Goal: Task Accomplishment & Management: Use online tool/utility

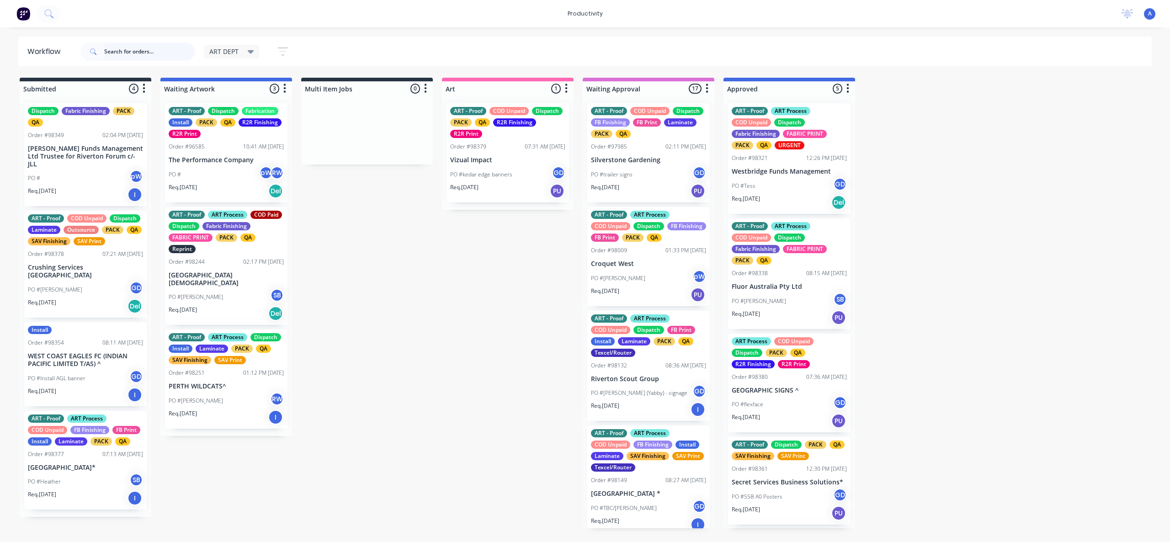
click at [119, 57] on input "text" at bounding box center [149, 51] width 90 height 18
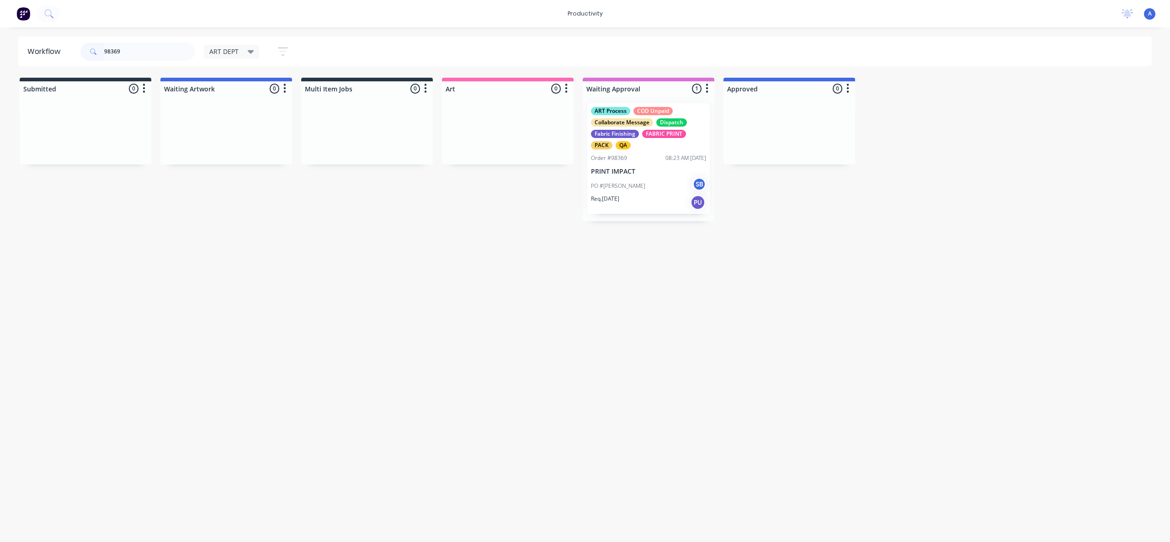
click at [624, 179] on div "PO #[PERSON_NAME]" at bounding box center [648, 185] width 115 height 17
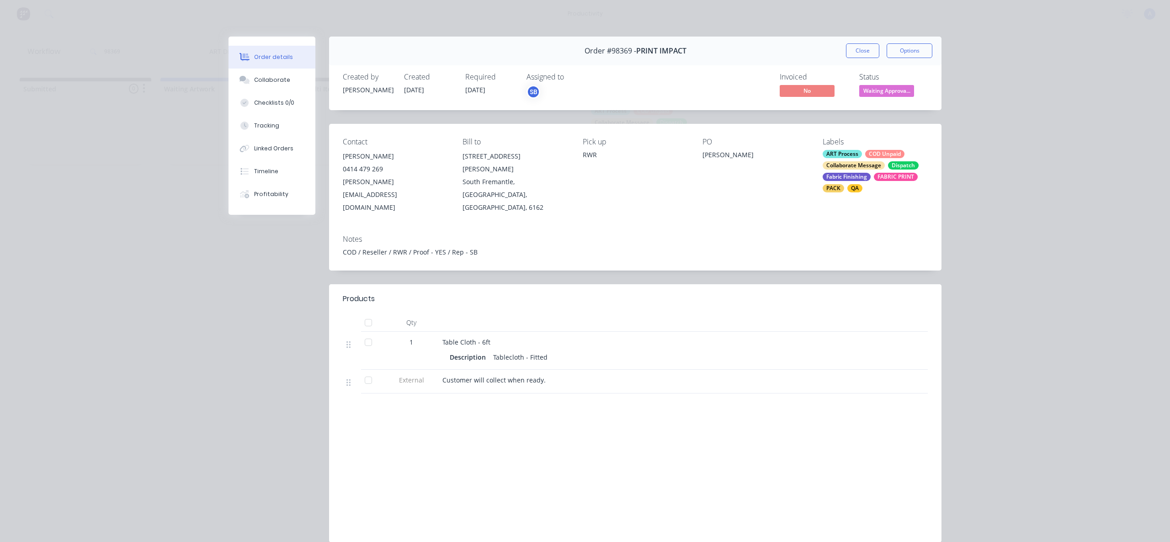
drag, startPoint x: 845, startPoint y: 51, endPoint x: 821, endPoint y: 55, distance: 24.1
click at [846, 51] on button "Close" at bounding box center [862, 50] width 33 height 15
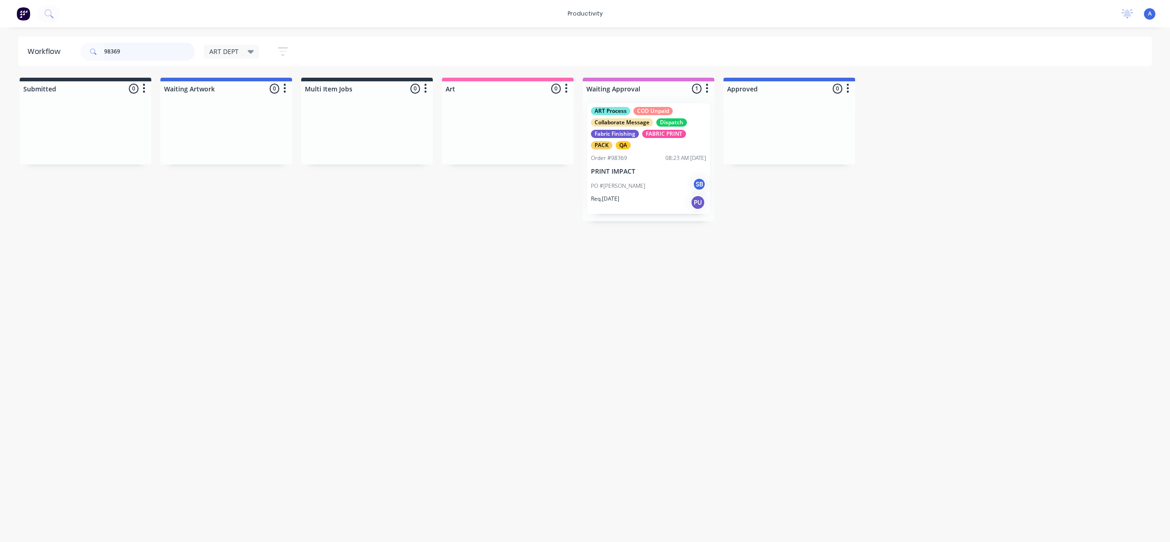
click at [132, 43] on input "98369" at bounding box center [149, 51] width 90 height 18
click at [136, 49] on input "98369" at bounding box center [149, 51] width 90 height 18
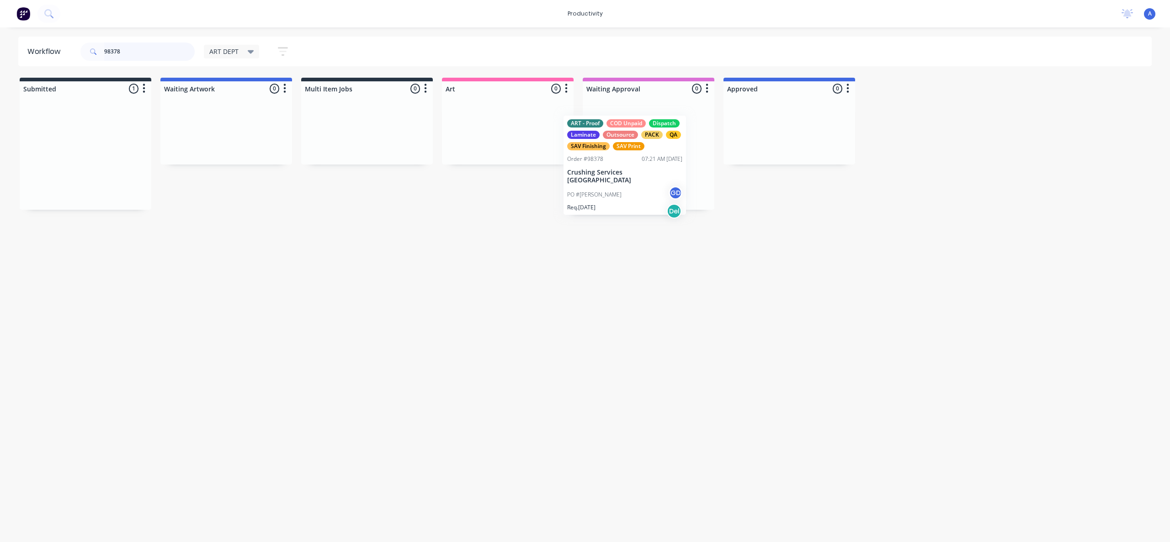
drag, startPoint x: 57, startPoint y: 180, endPoint x: 524, endPoint y: 182, distance: 466.5
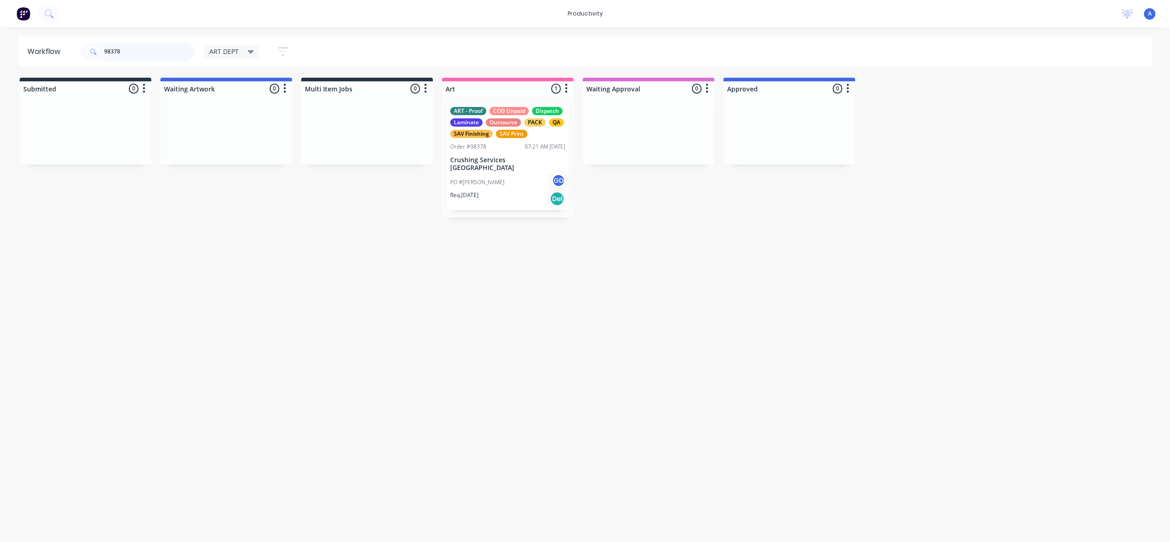
type input "98378"
click at [503, 180] on div "PO #[PERSON_NAME] GD" at bounding box center [507, 182] width 115 height 17
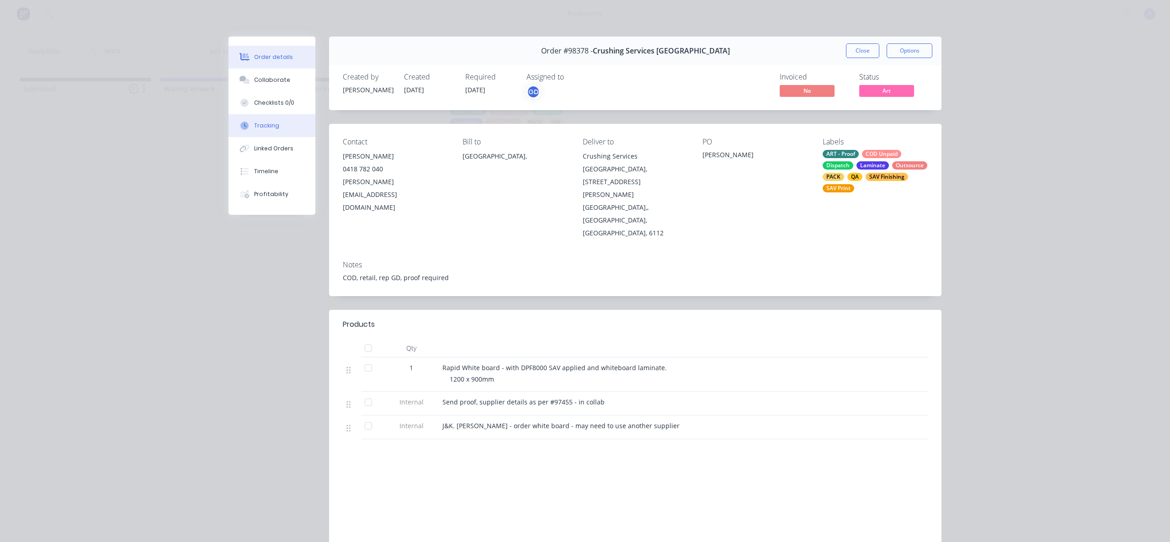
click at [254, 123] on div "Tracking" at bounding box center [266, 126] width 25 height 8
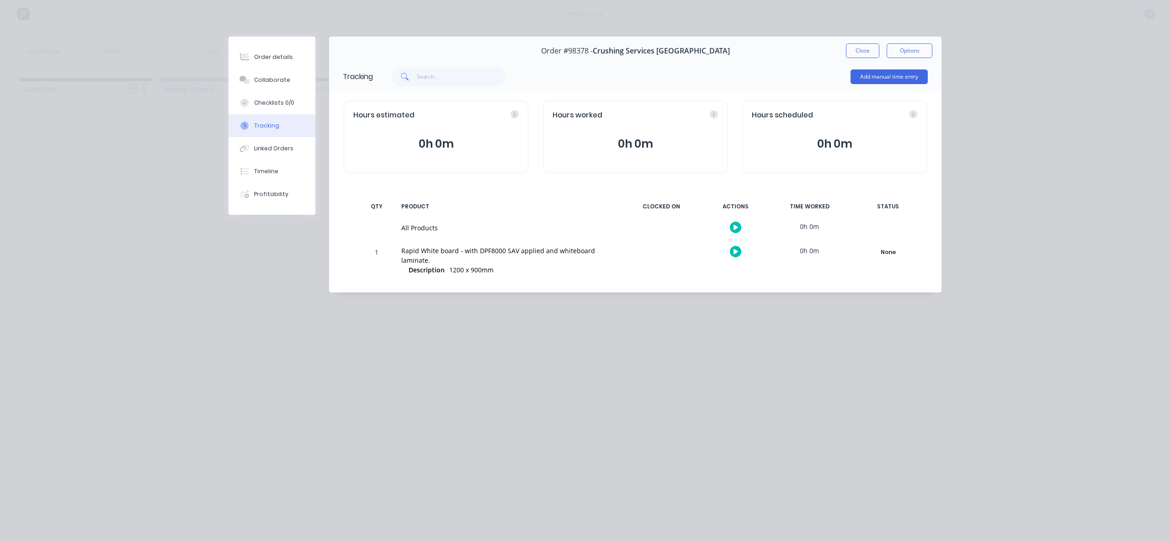
click at [736, 226] on icon "button" at bounding box center [735, 227] width 5 height 6
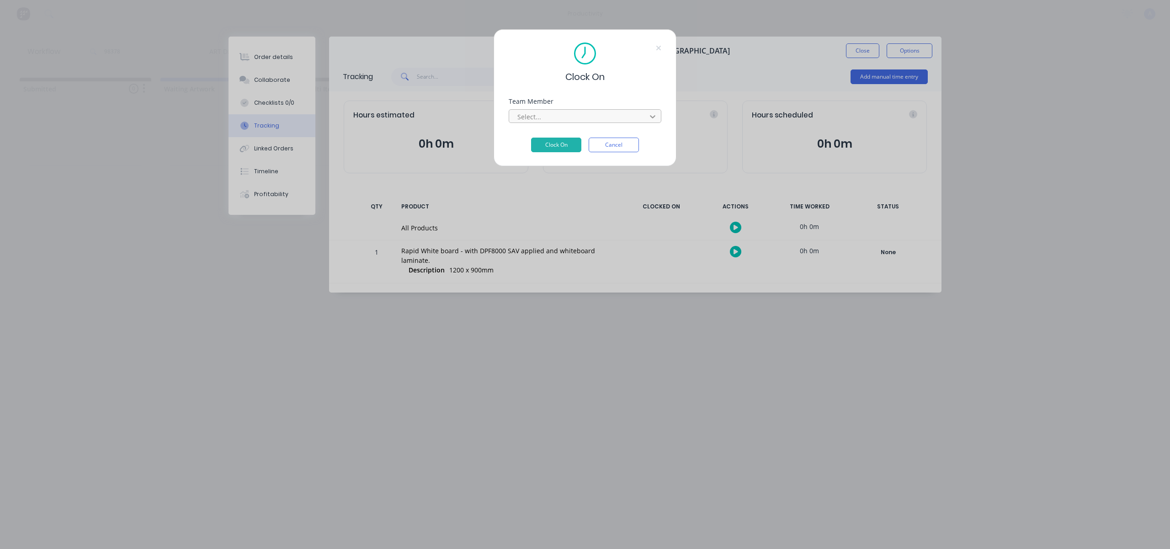
click at [645, 117] on div at bounding box center [652, 116] width 16 height 15
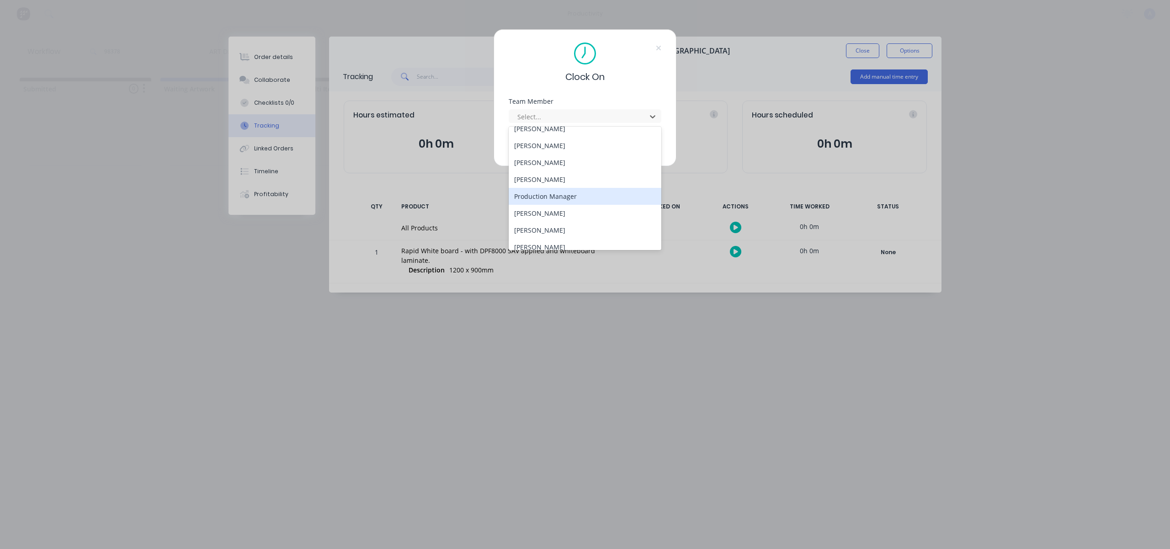
scroll to position [252, 0]
click at [540, 248] on div "1Roll to Roll Printing art1 art3 Banner Finishing Cutting Flatbeds [PERSON_NAME…" at bounding box center [584, 188] width 153 height 123
click at [548, 239] on div "[PERSON_NAME]" at bounding box center [584, 239] width 153 height 17
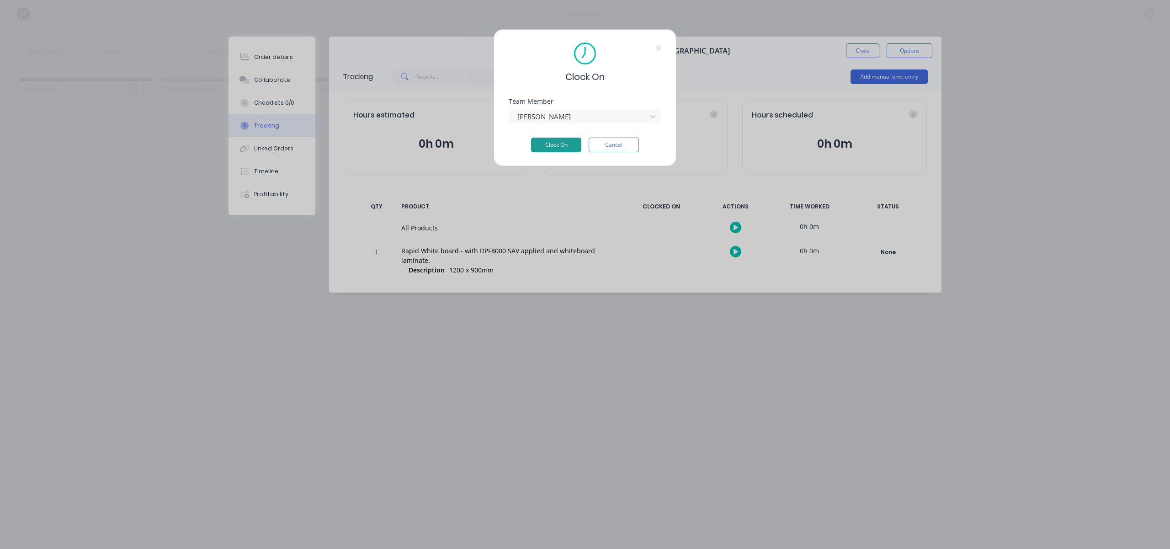
click at [562, 138] on button "Clock On" at bounding box center [556, 145] width 50 height 15
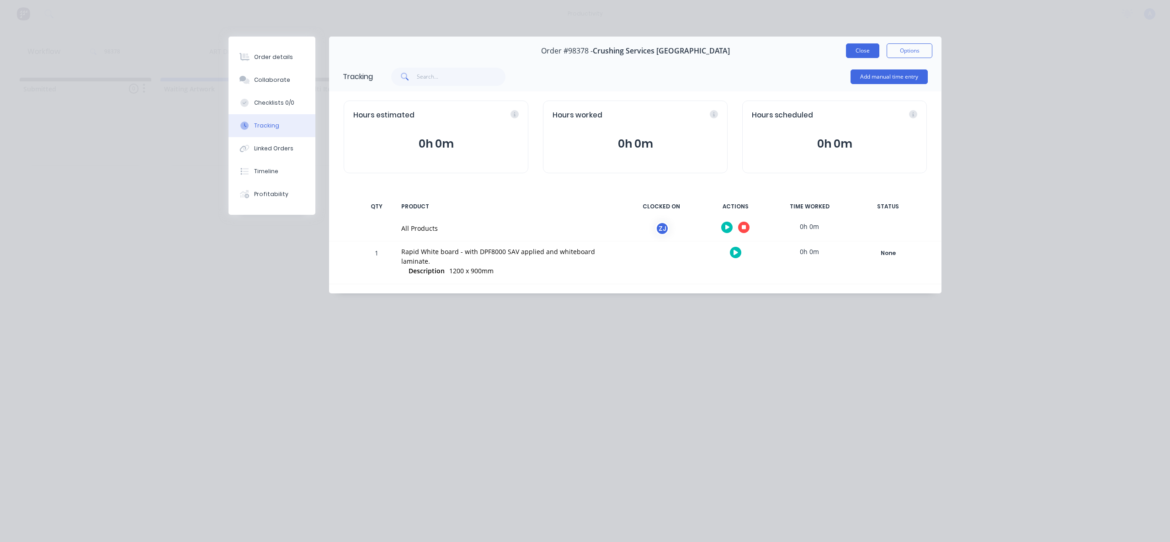
click at [854, 48] on button "Close" at bounding box center [862, 50] width 33 height 15
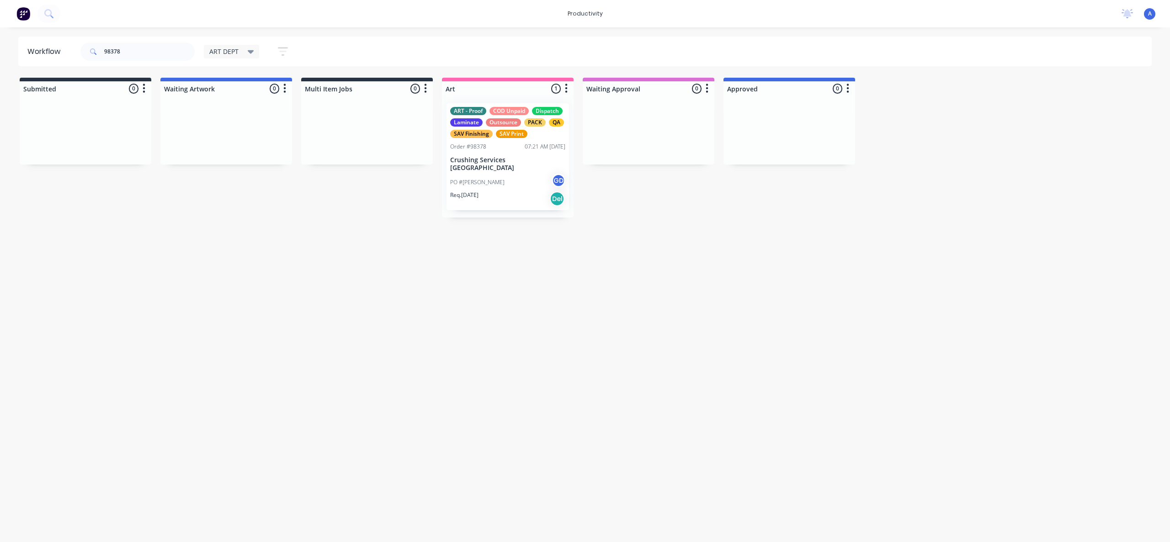
click at [532, 321] on div "Workflow 98378 ART DEPT Save new view None edit ART DEPT (Default) edit Banner …" at bounding box center [585, 280] width 1170 height 487
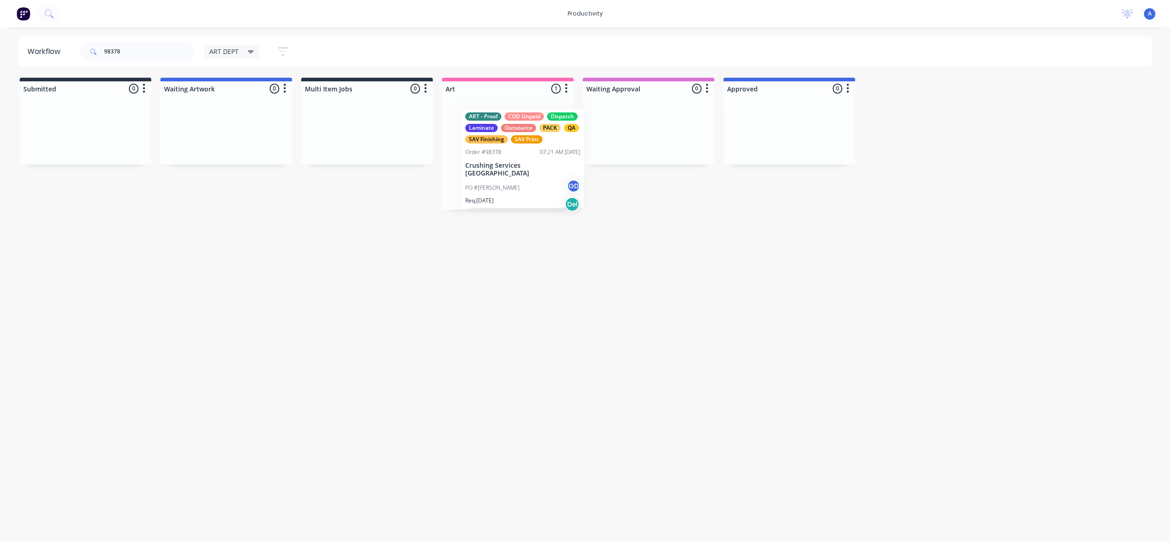
drag, startPoint x: 507, startPoint y: 173, endPoint x: 624, endPoint y: 160, distance: 118.1
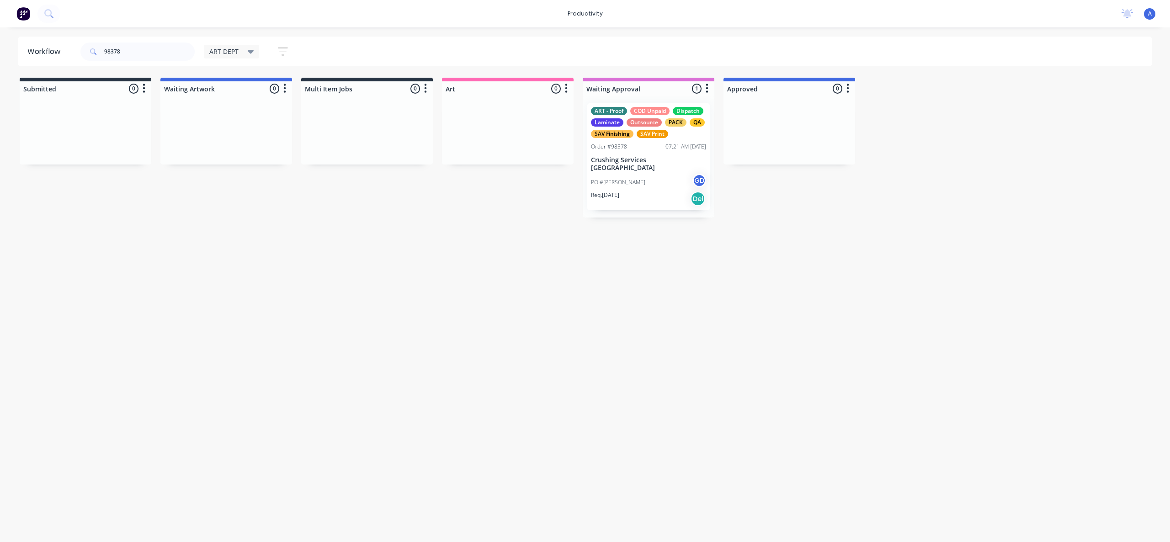
click at [636, 163] on p "Crushing Services [GEOGRAPHIC_DATA]" at bounding box center [648, 164] width 115 height 16
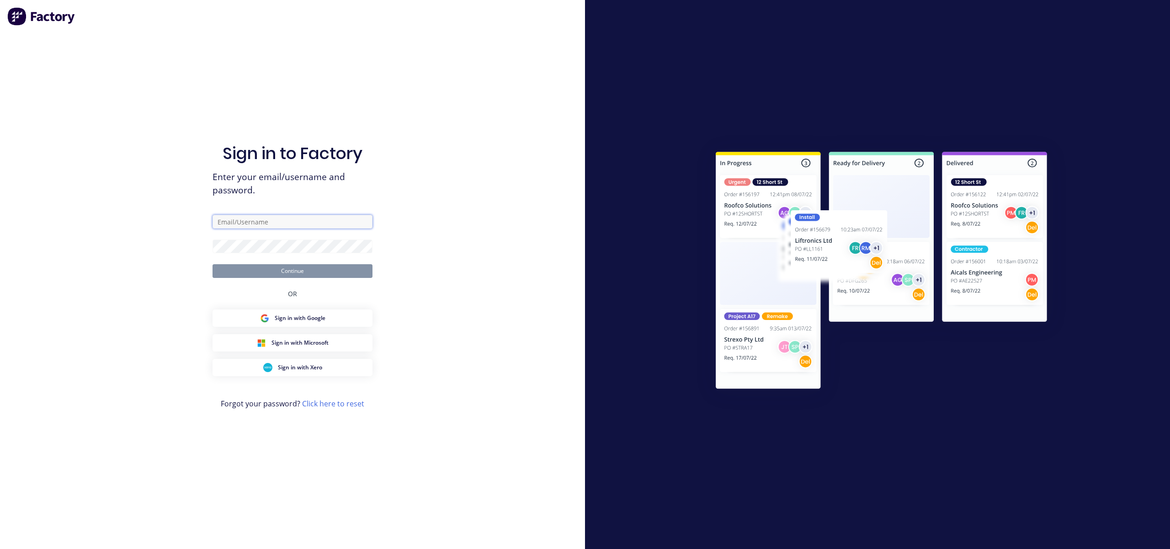
type input "[EMAIL_ADDRESS][DOMAIN_NAME]"
click at [323, 272] on button "Continue" at bounding box center [292, 271] width 160 height 14
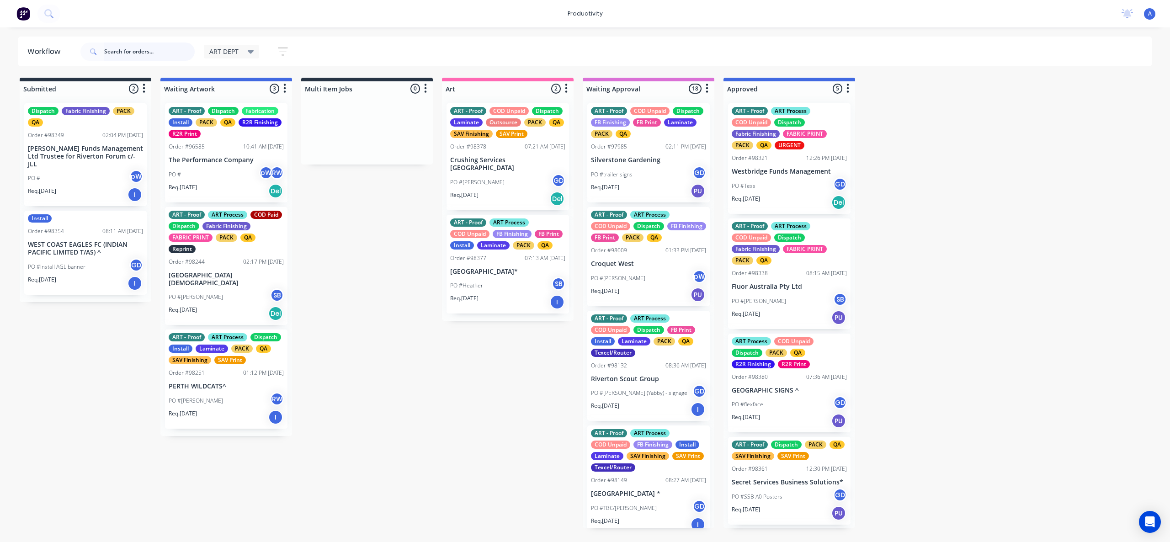
click at [136, 50] on input "text" at bounding box center [149, 51] width 90 height 18
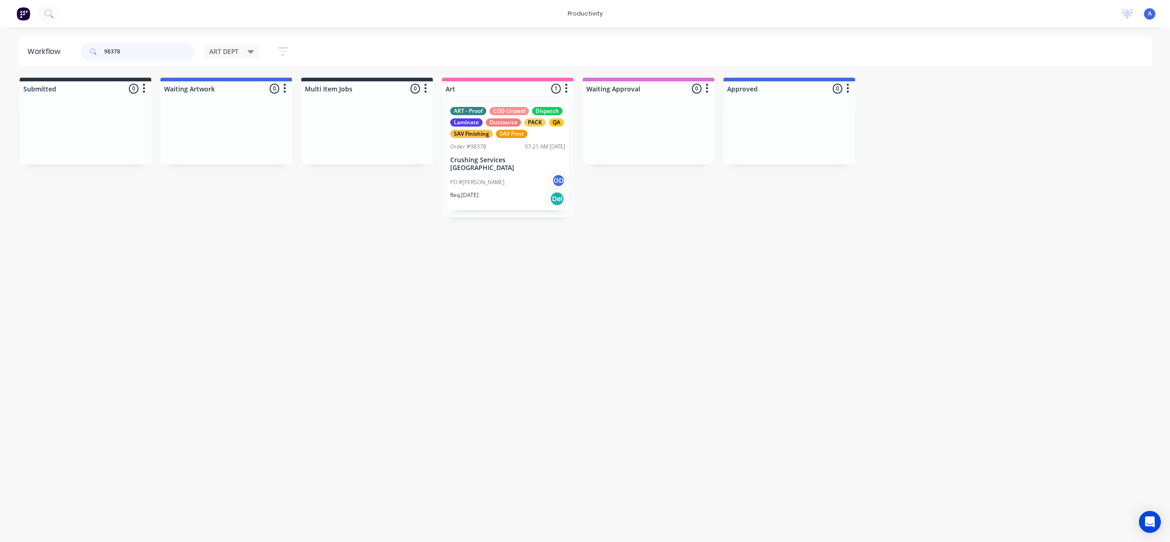
drag, startPoint x: 507, startPoint y: 161, endPoint x: 639, endPoint y: 166, distance: 131.7
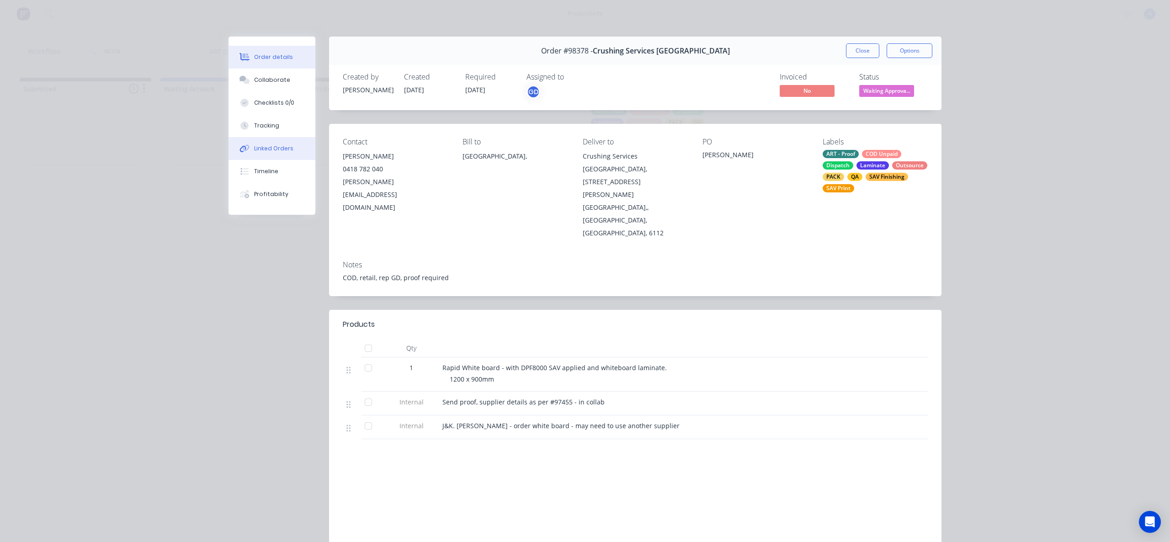
click at [278, 145] on div "Linked Orders" at bounding box center [273, 148] width 39 height 8
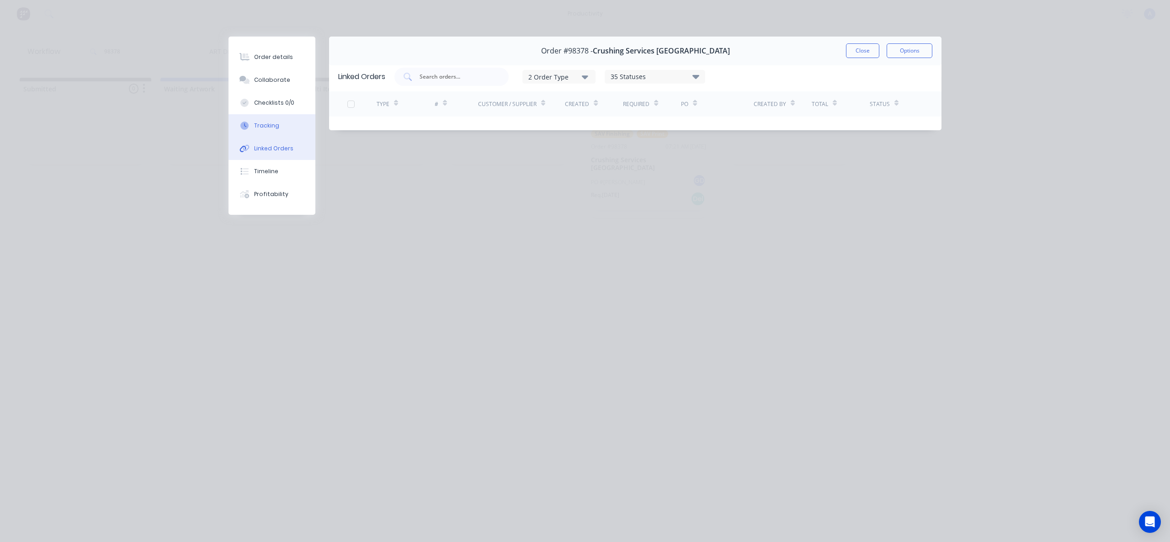
click at [268, 130] on button "Tracking" at bounding box center [271, 125] width 87 height 23
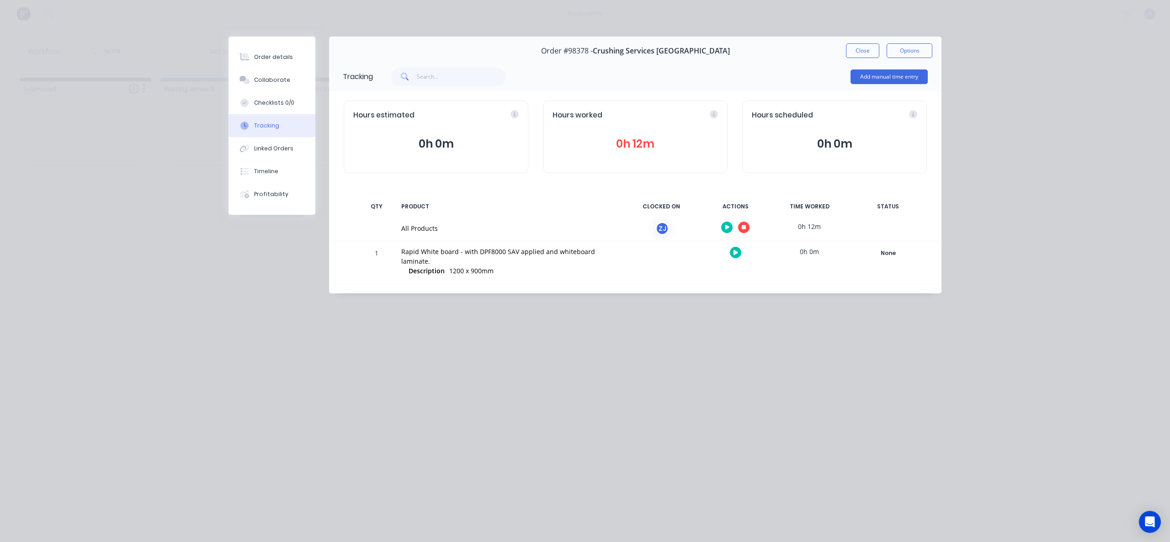
click at [746, 227] on button "button" at bounding box center [743, 227] width 11 height 11
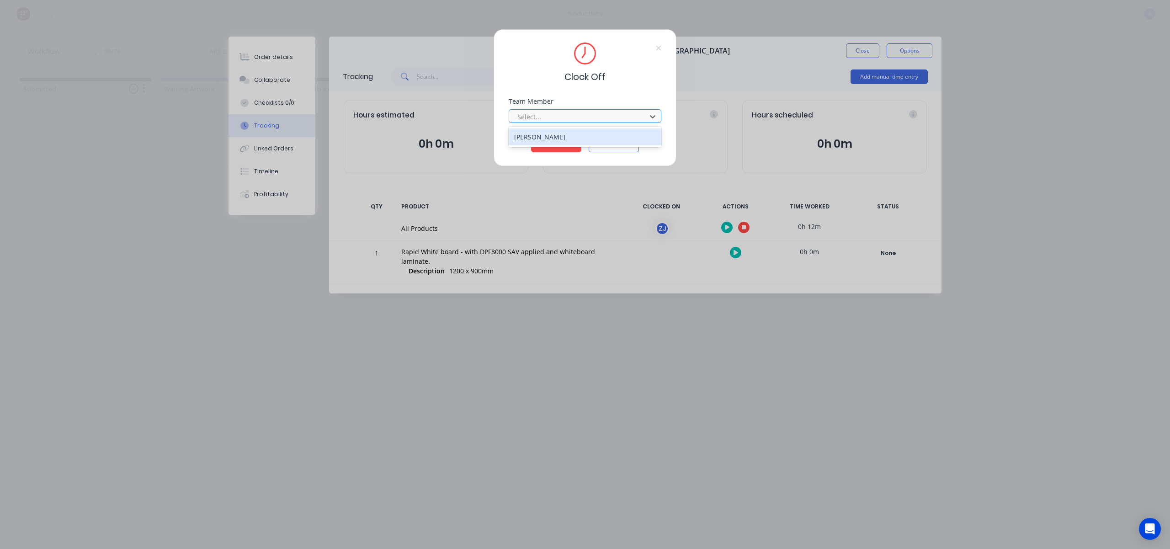
click at [564, 112] on div at bounding box center [578, 116] width 125 height 11
click at [556, 132] on div "[PERSON_NAME]" at bounding box center [584, 136] width 153 height 17
click at [556, 141] on button "Clock Off" at bounding box center [556, 145] width 50 height 15
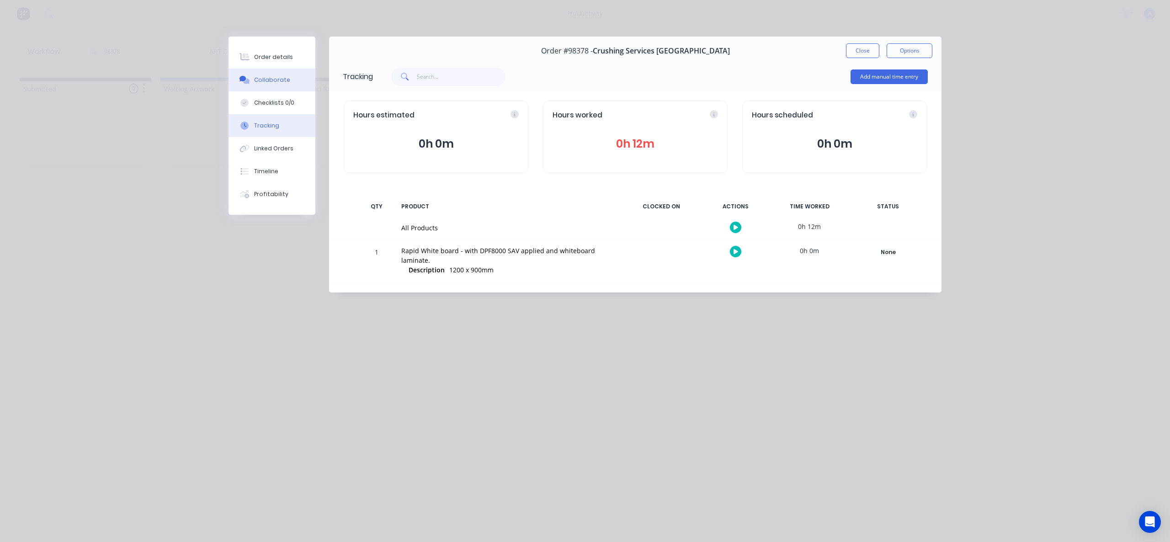
click at [280, 90] on button "Collaborate" at bounding box center [271, 80] width 87 height 23
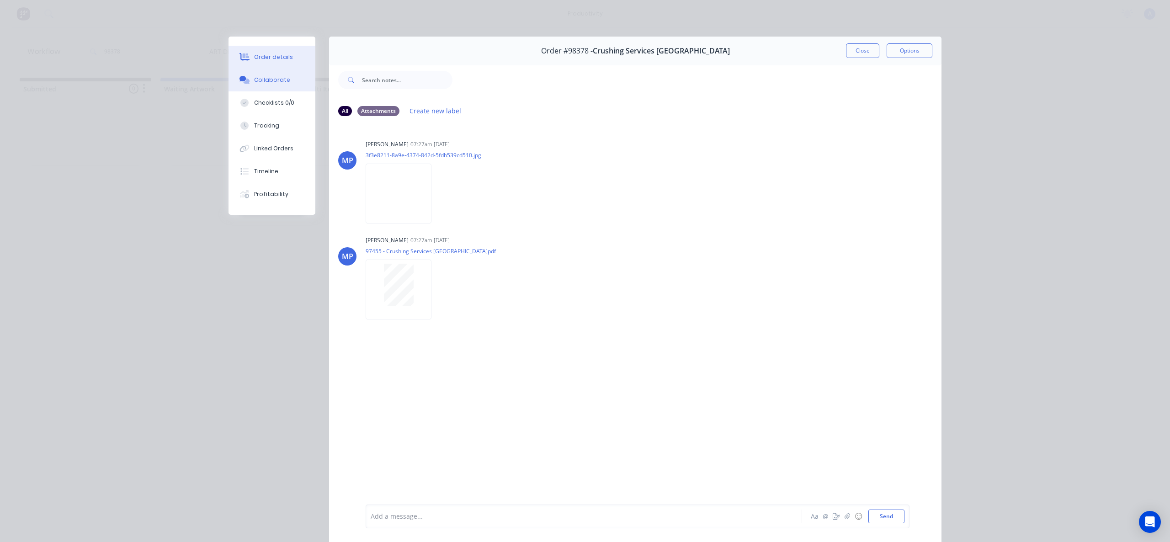
click at [285, 58] on div "Order details" at bounding box center [273, 57] width 39 height 8
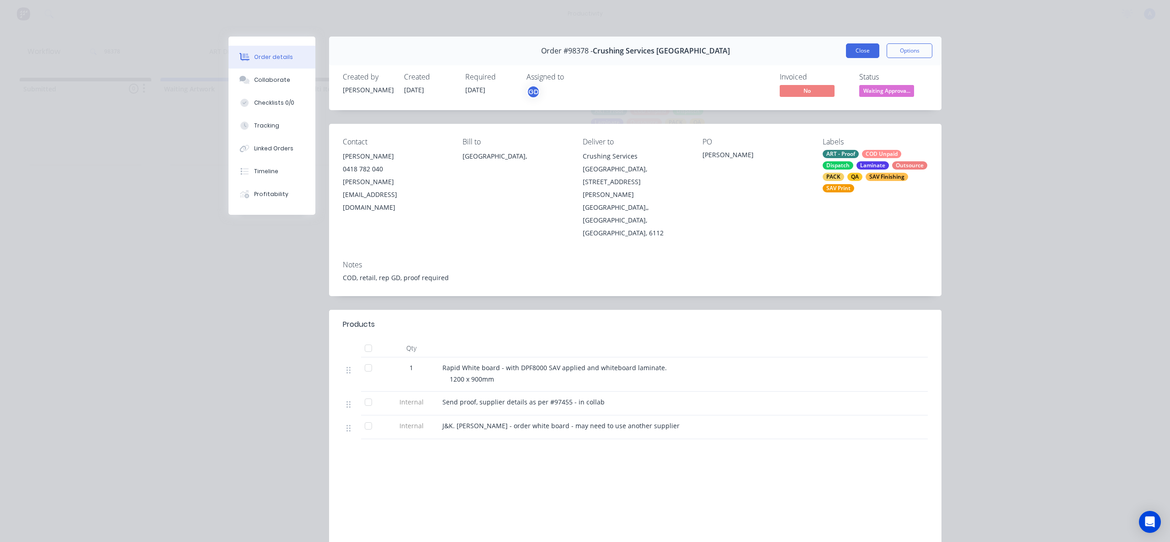
click at [868, 53] on button "Close" at bounding box center [862, 50] width 33 height 15
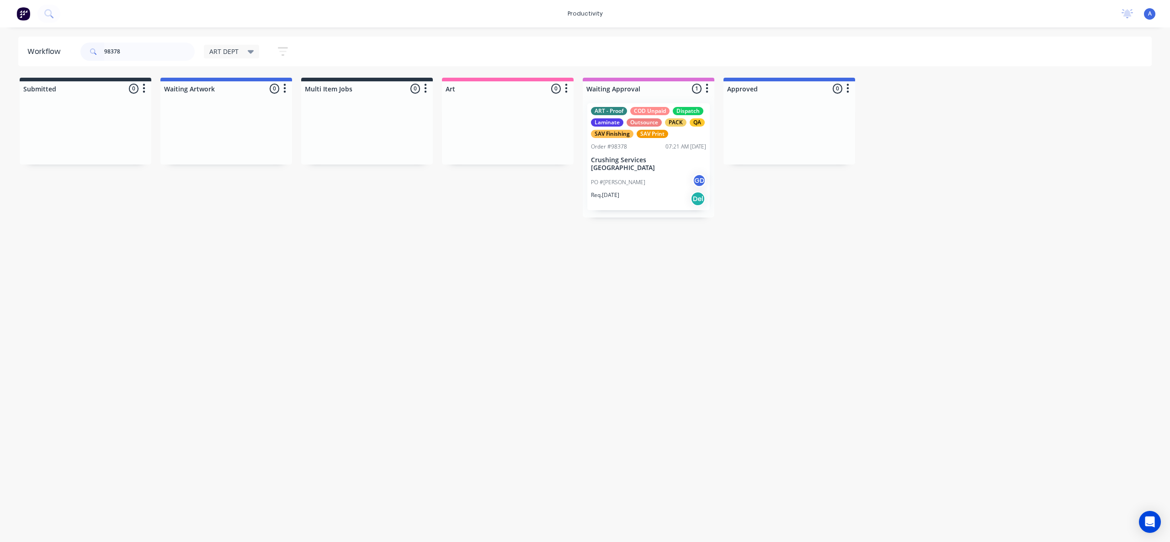
click at [659, 158] on p "Crushing Services [GEOGRAPHIC_DATA]" at bounding box center [648, 164] width 115 height 16
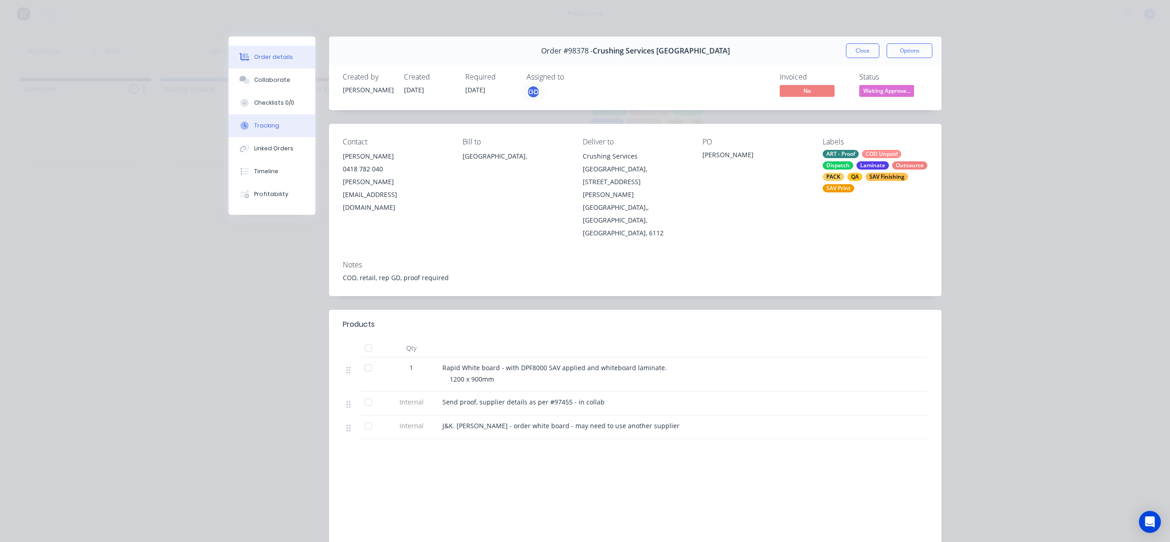
click at [275, 126] on button "Tracking" at bounding box center [271, 125] width 87 height 23
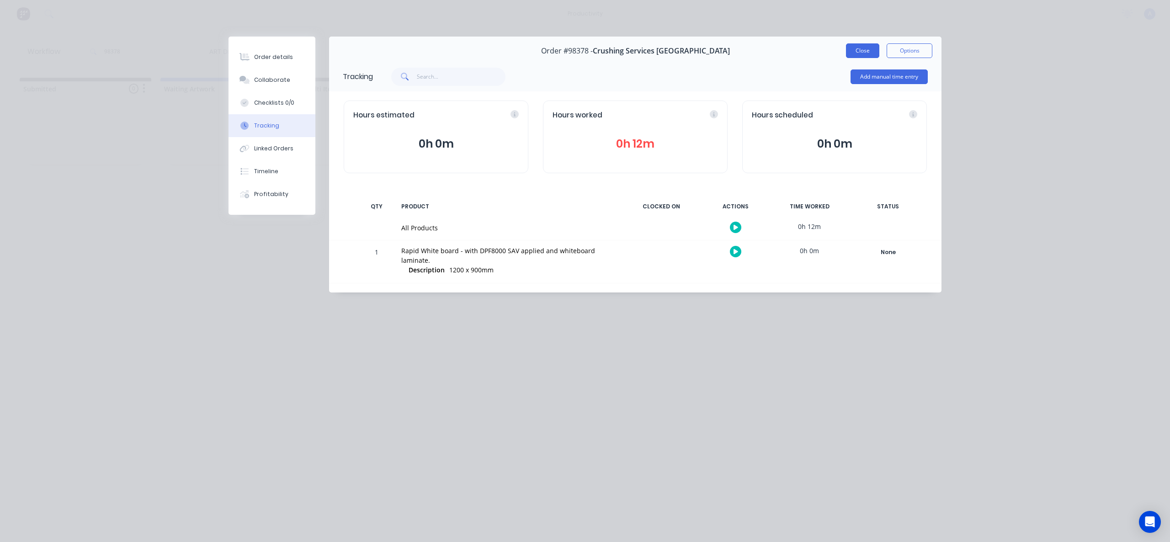
click at [860, 50] on button "Close" at bounding box center [862, 50] width 33 height 15
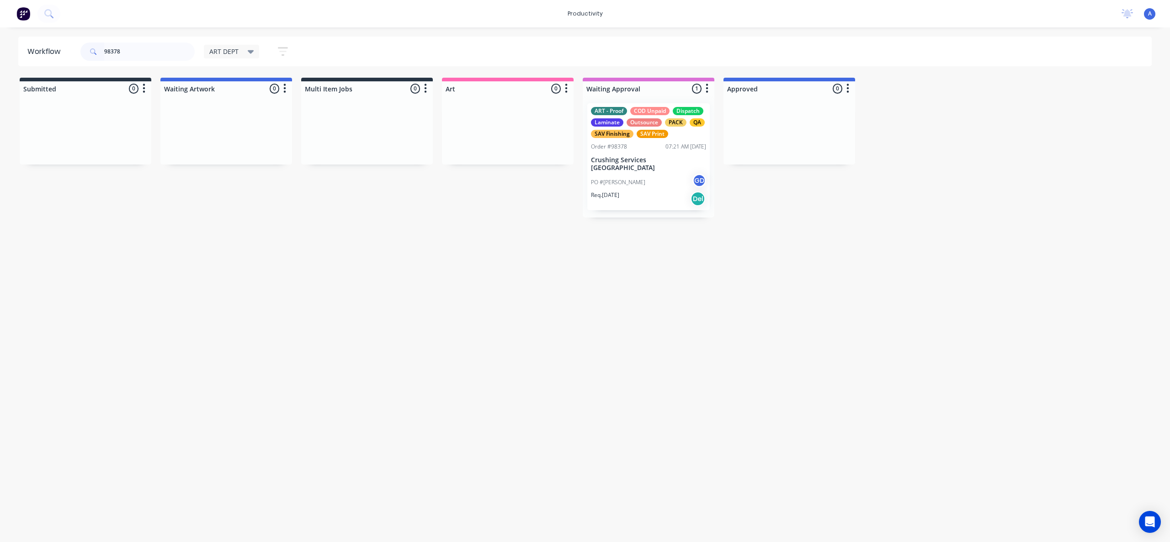
click at [505, 281] on div "Workflow 98378 ART DEPT Save new view None edit ART DEPT (Default) edit Banner …" at bounding box center [585, 280] width 1170 height 487
click at [145, 48] on input "98378" at bounding box center [149, 51] width 90 height 18
type input "9"
